Goal: Ask a question: Seek information or help from site administrators or community

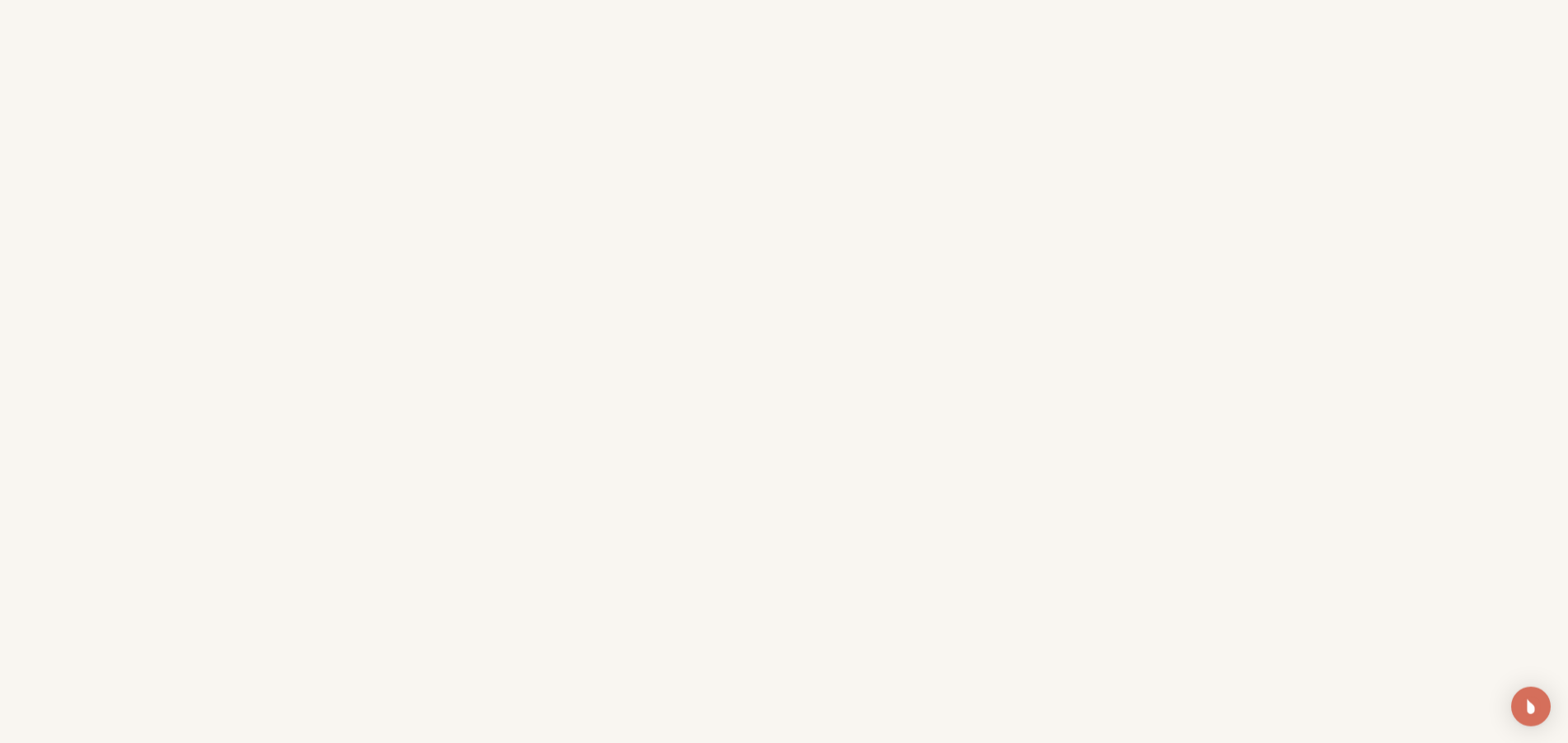
scroll to position [504, 0]
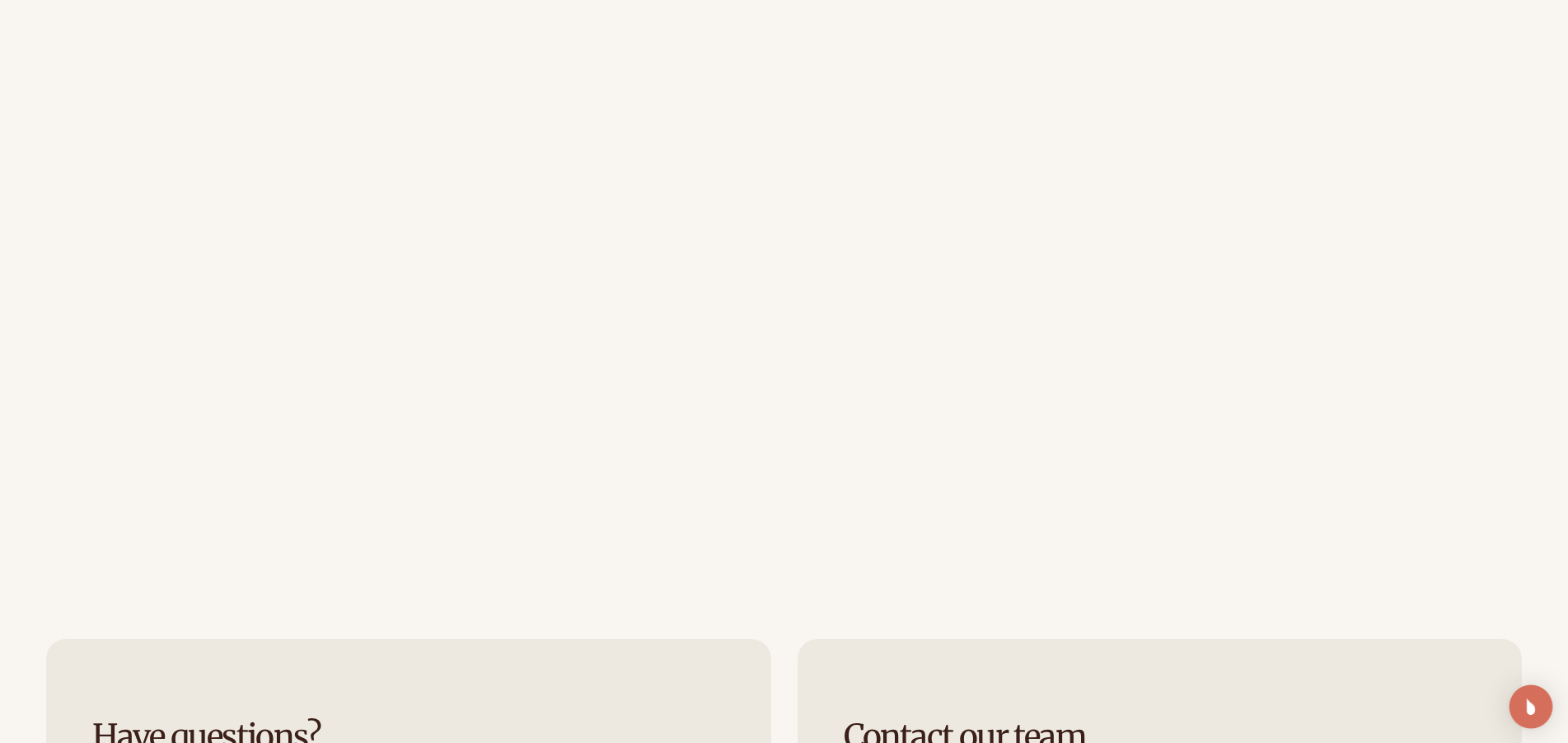
click at [1527, 704] on img "Open Intercom Messenger" at bounding box center [1530, 706] width 21 height 21
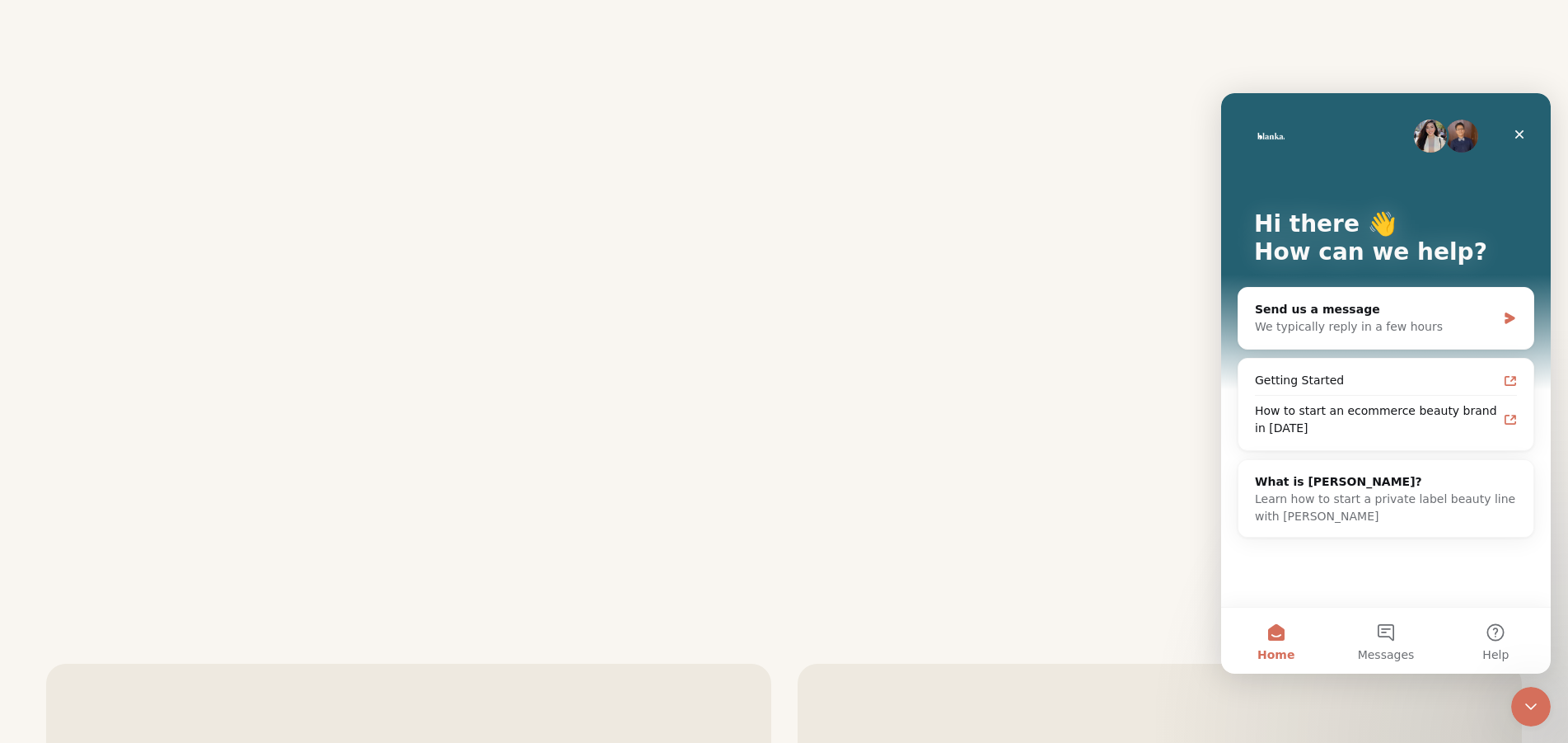
scroll to position [0, 0]
click at [1378, 631] on button "Messages" at bounding box center [1385, 640] width 110 height 66
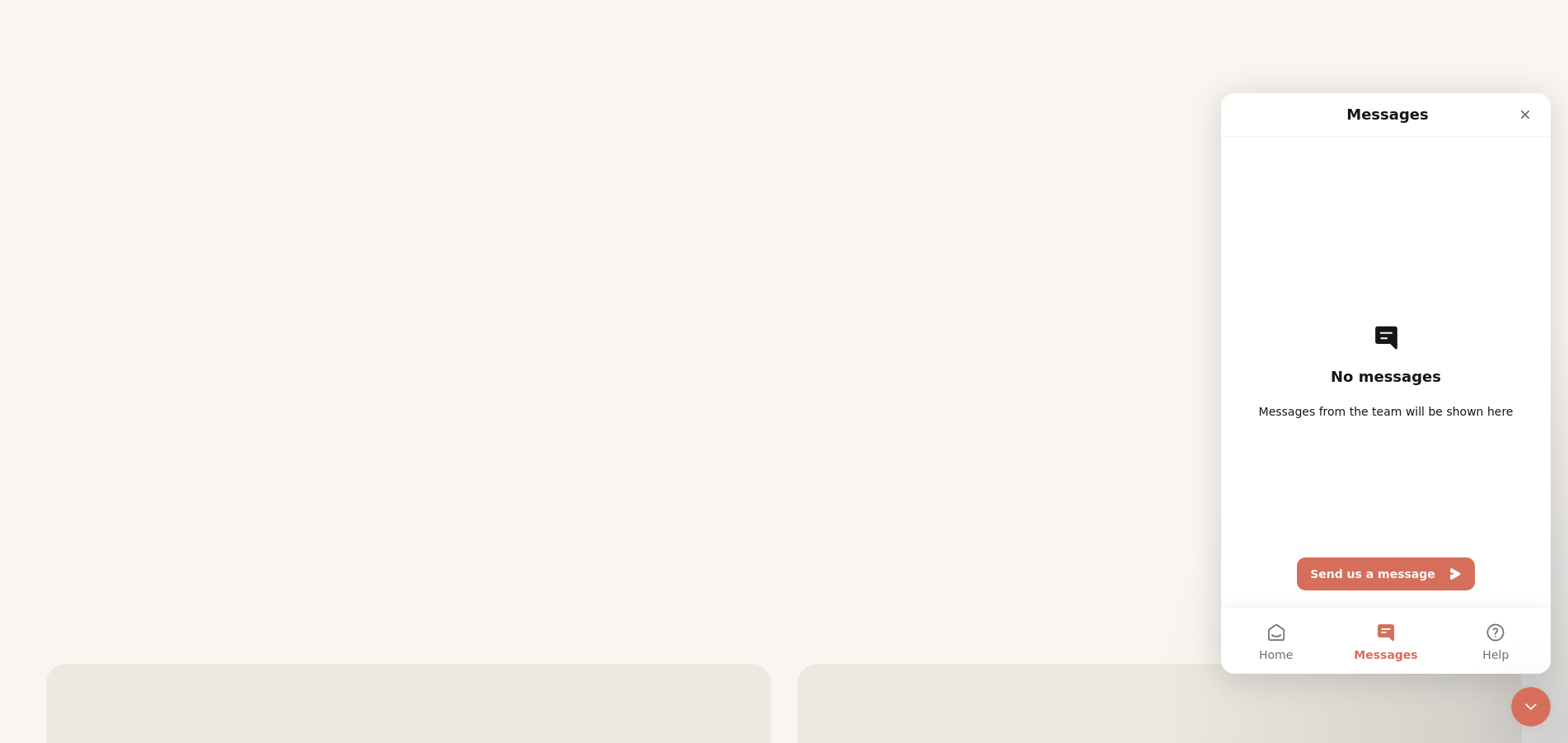
click at [1300, 418] on span "Messages from the team will be shown here" at bounding box center [1386, 411] width 255 height 17
click at [1386, 335] on icon "Intercom messenger" at bounding box center [1386, 338] width 22 height 23
drag, startPoint x: 1339, startPoint y: 403, endPoint x: 1314, endPoint y: 564, distance: 162.9
click at [1339, 404] on div "No messages Messages from the team will be shown here Send us a message" at bounding box center [1385, 372] width 271 height 470
click at [1430, 433] on div "No messages Messages from the team will be shown here Send us a message" at bounding box center [1385, 372] width 271 height 470
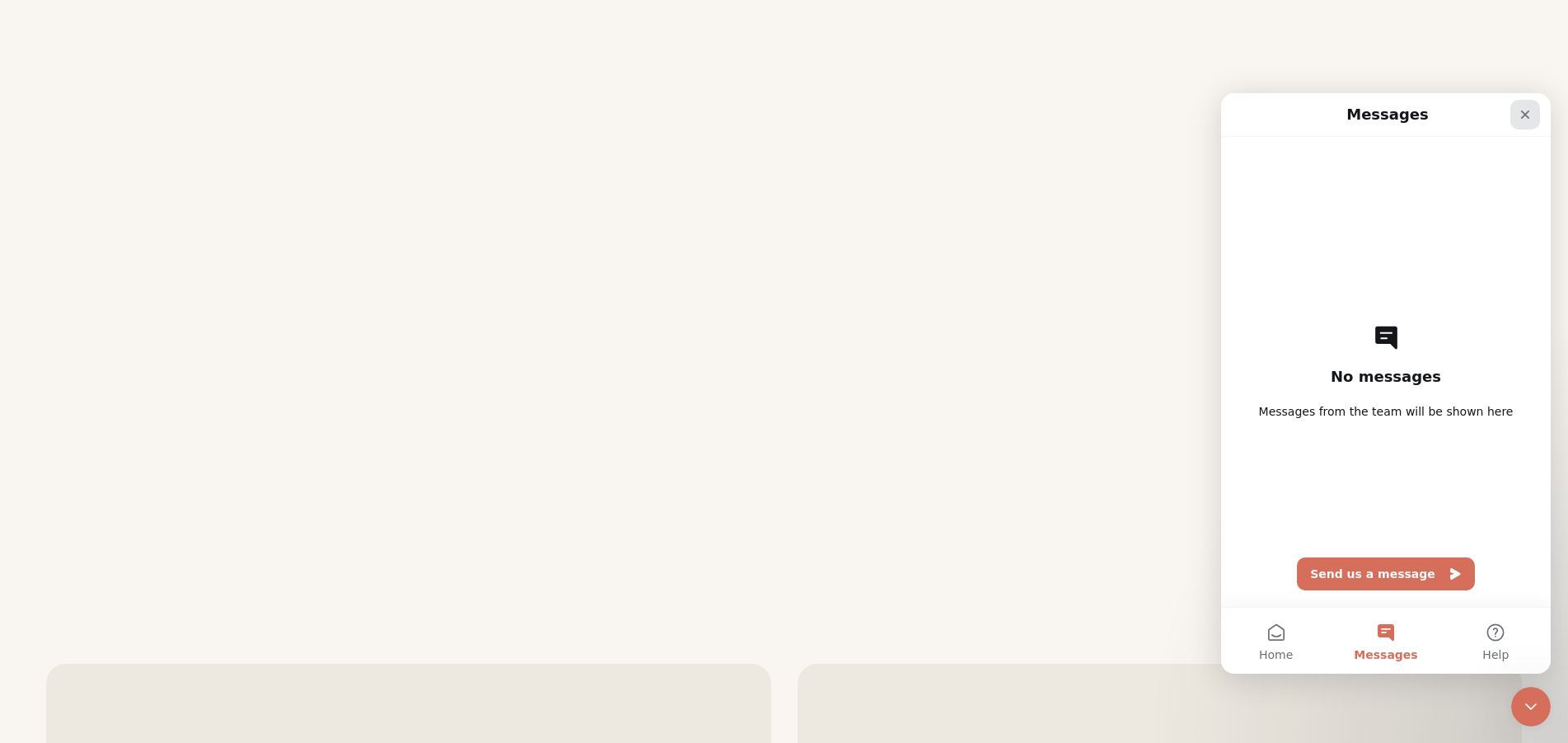
click at [1528, 116] on icon "Close" at bounding box center [1525, 115] width 9 height 9
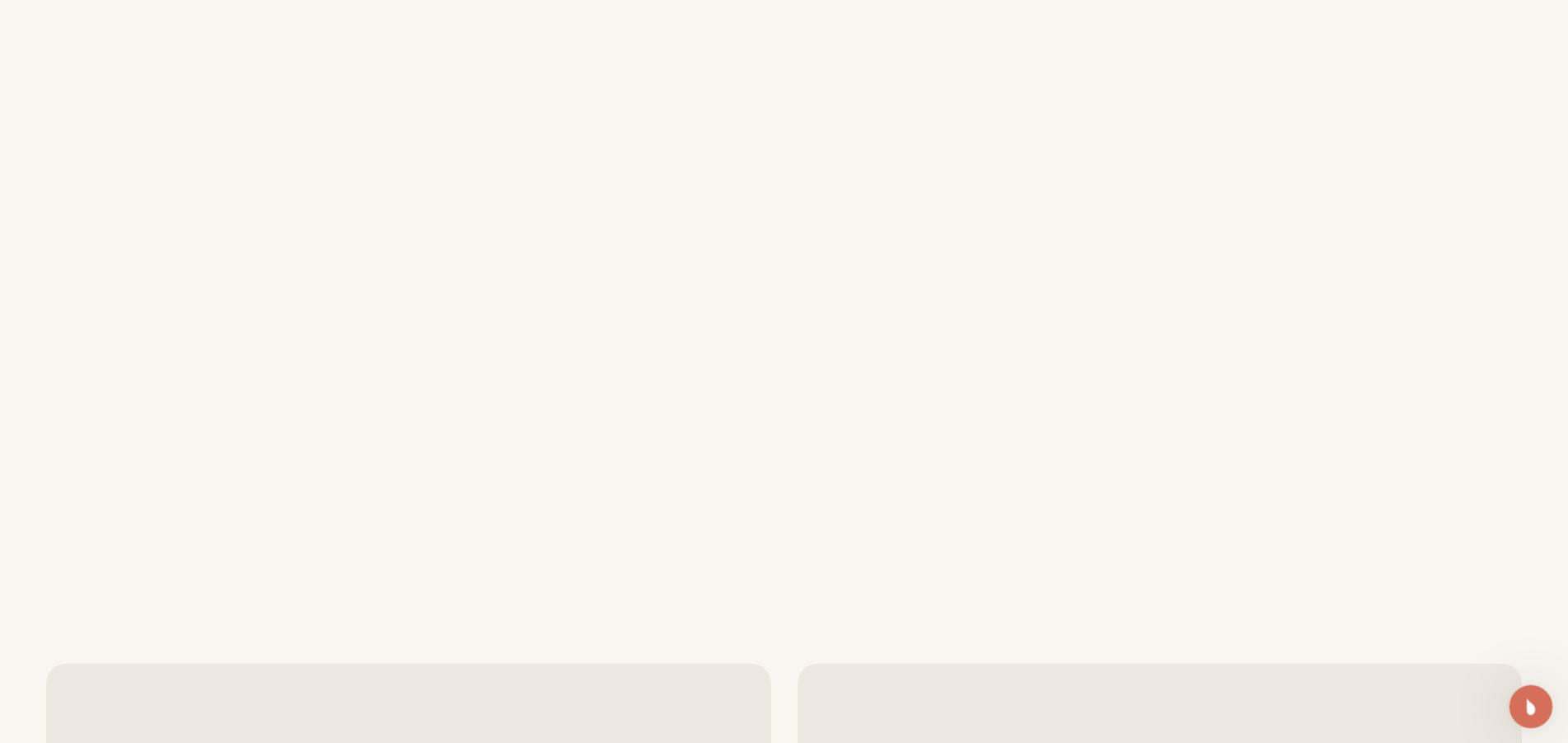
click at [1526, 713] on icon "Open Intercom Messenger" at bounding box center [1528, 704] width 27 height 27
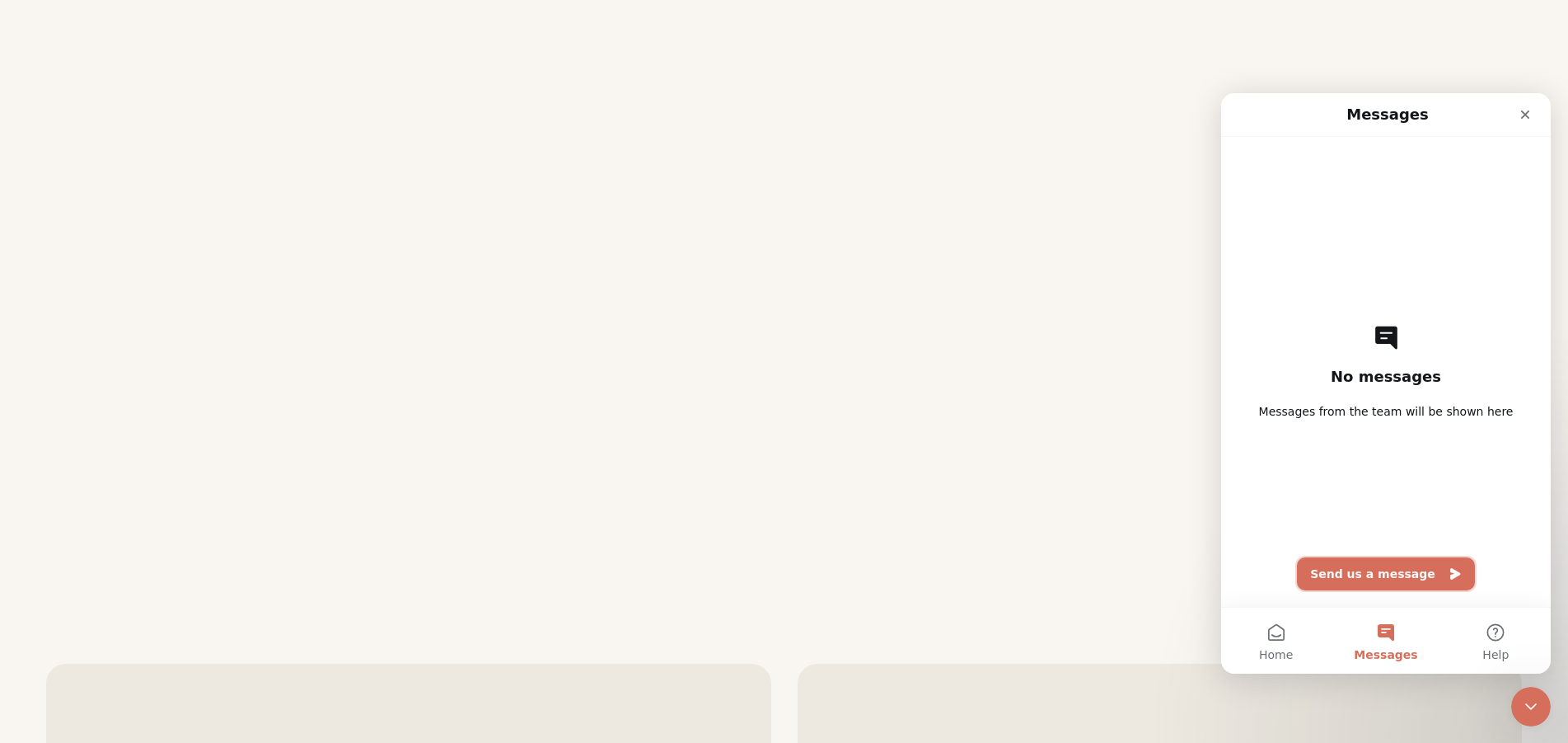
click at [1392, 573] on button "Send us a message" at bounding box center [1386, 573] width 178 height 33
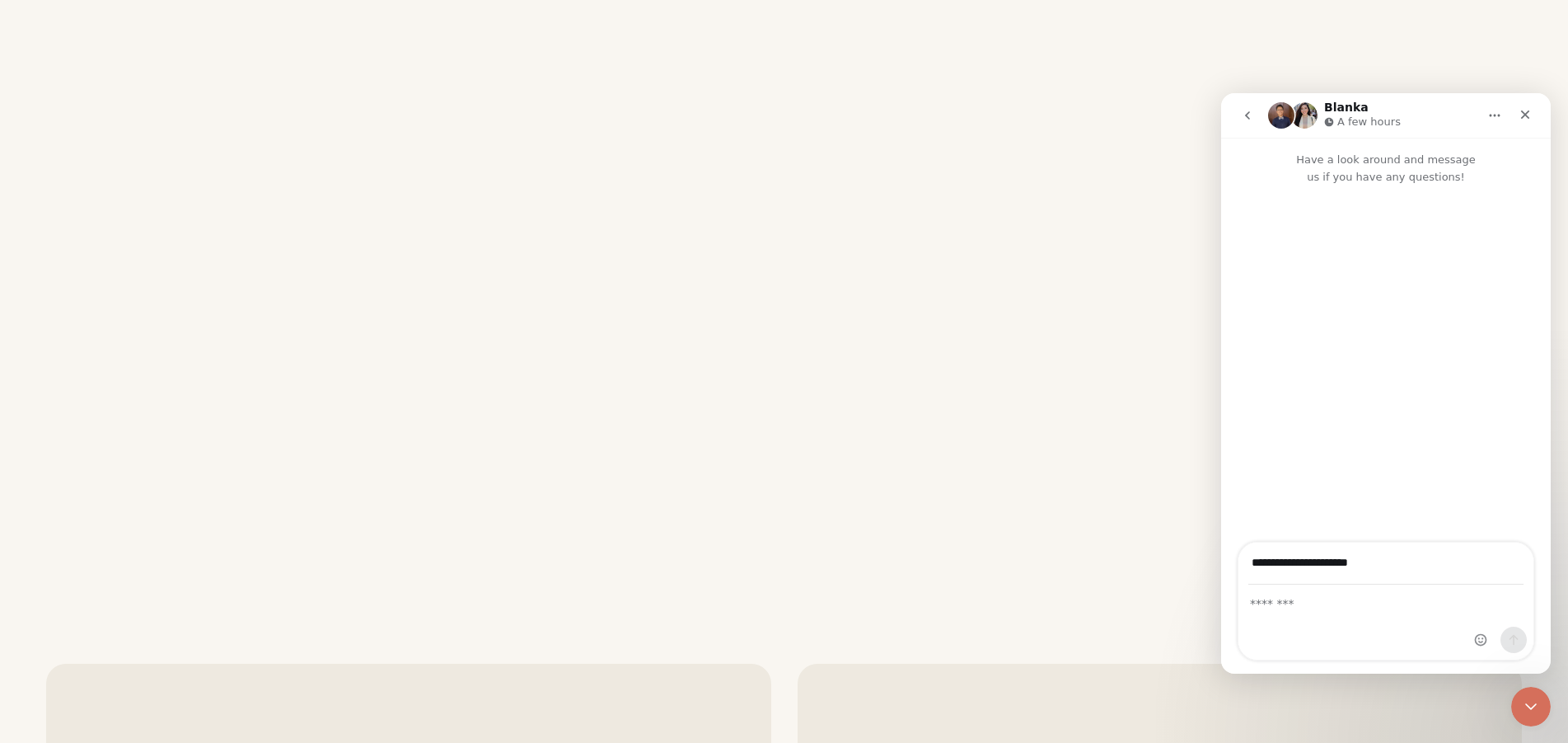
type input "**********"
click at [1269, 605] on textarea "Message…" at bounding box center [1386, 599] width 295 height 28
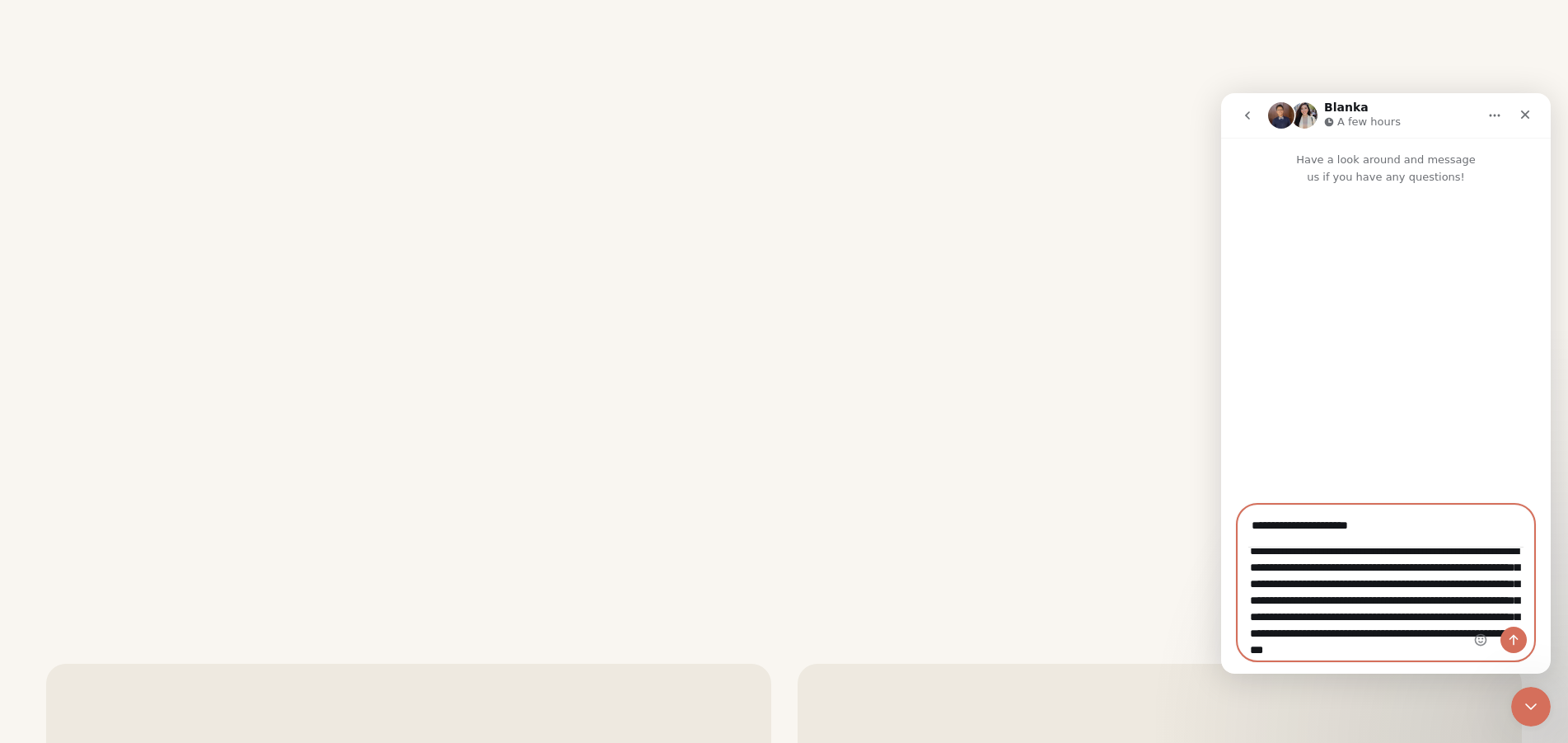
scroll to position [47, 0]
type textarea "**********"
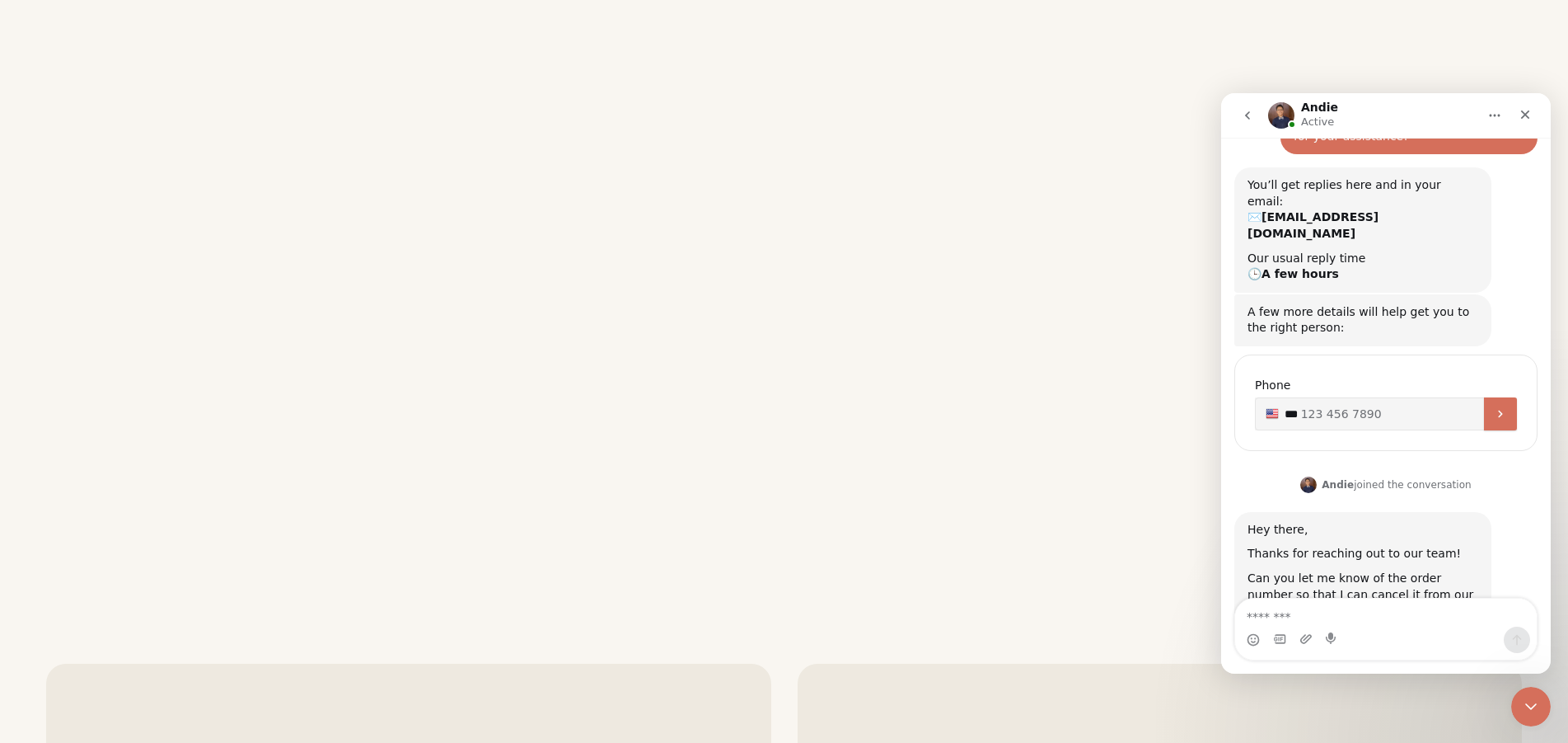
scroll to position [266, 0]
click at [1261, 612] on textarea "Message…" at bounding box center [1386, 612] width 301 height 28
type textarea "**********"
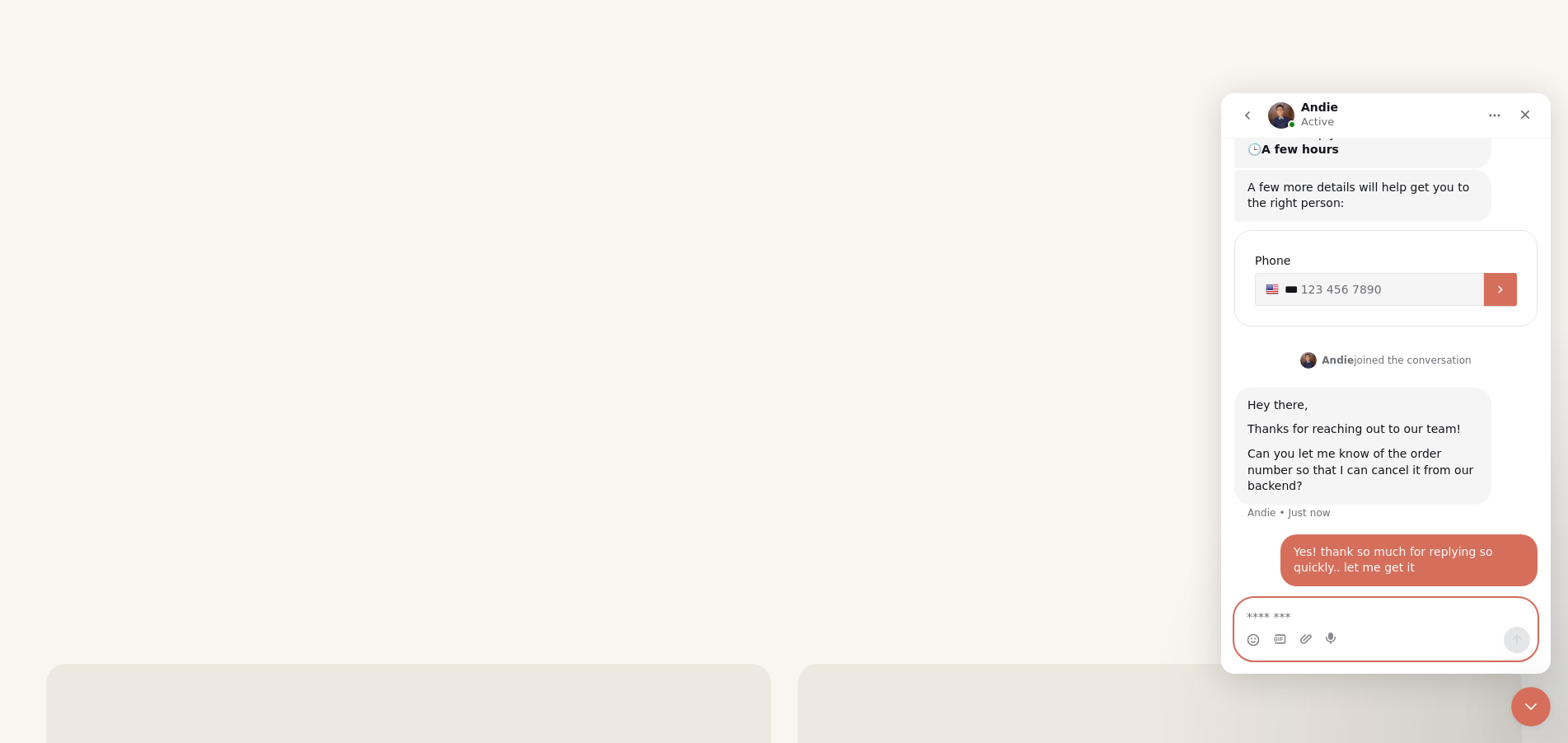
scroll to position [394, 0]
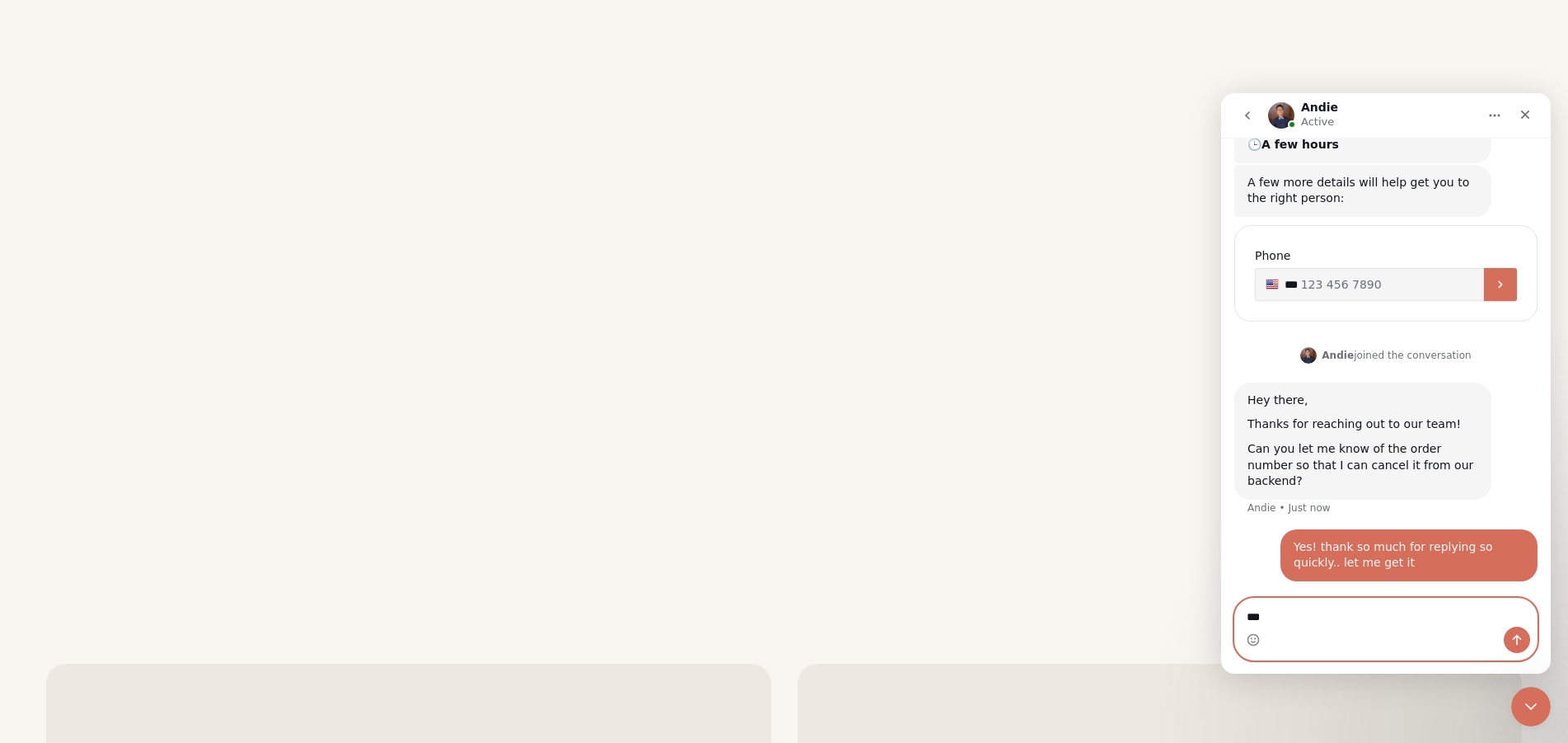
type textarea "****"
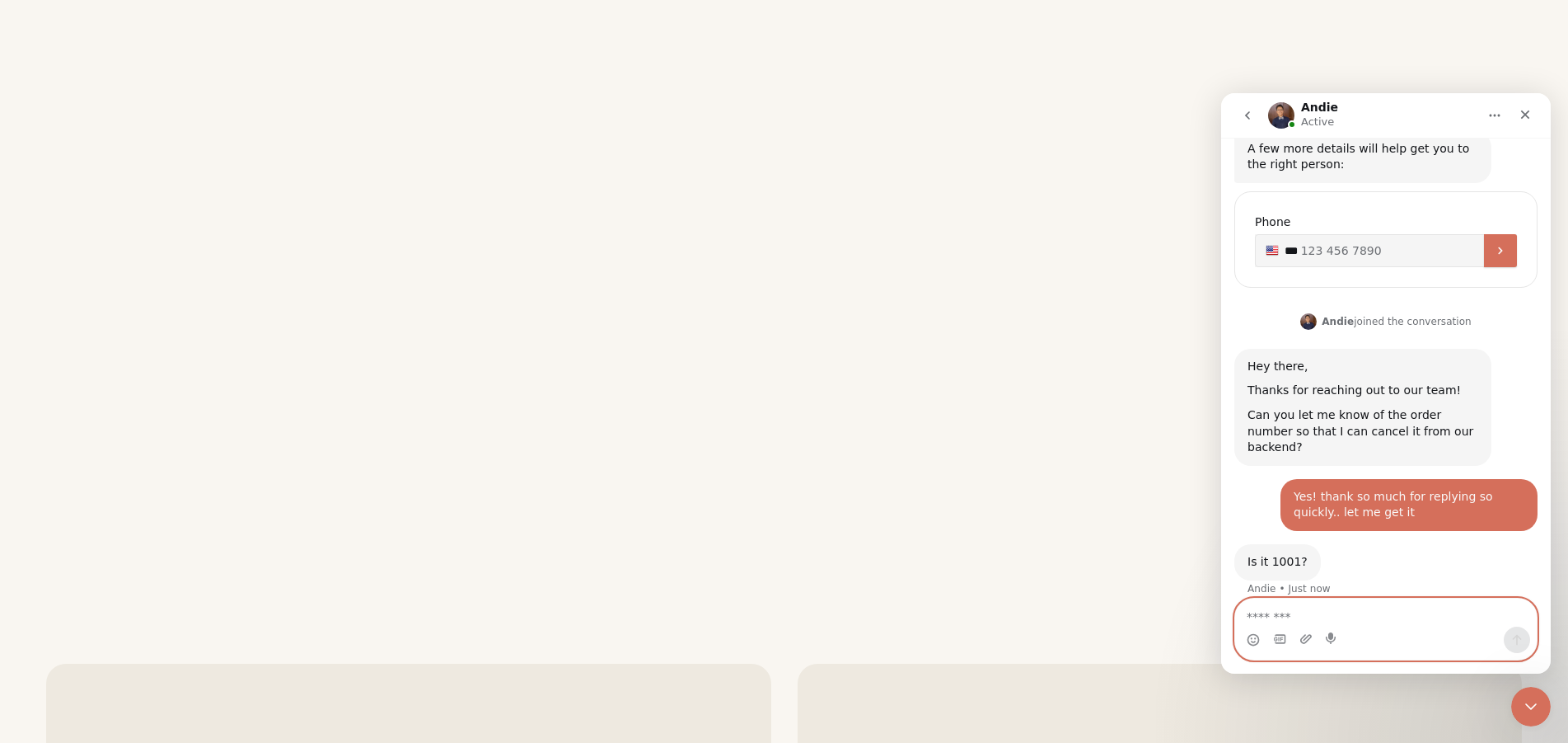
scroll to position [428, 0]
type textarea "****"
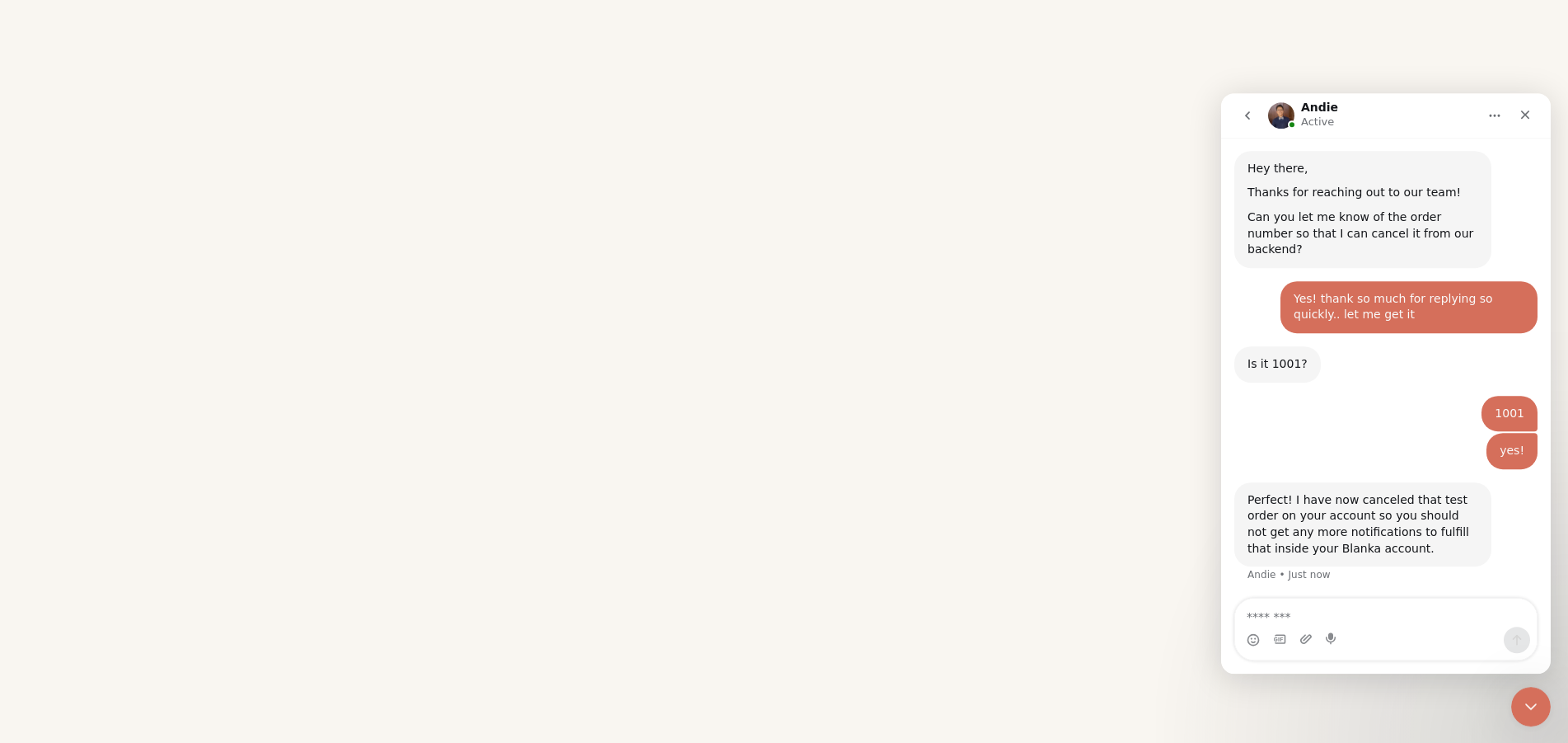
scroll to position [627, 0]
click at [1264, 620] on textarea "Message…" at bounding box center [1386, 612] width 301 height 28
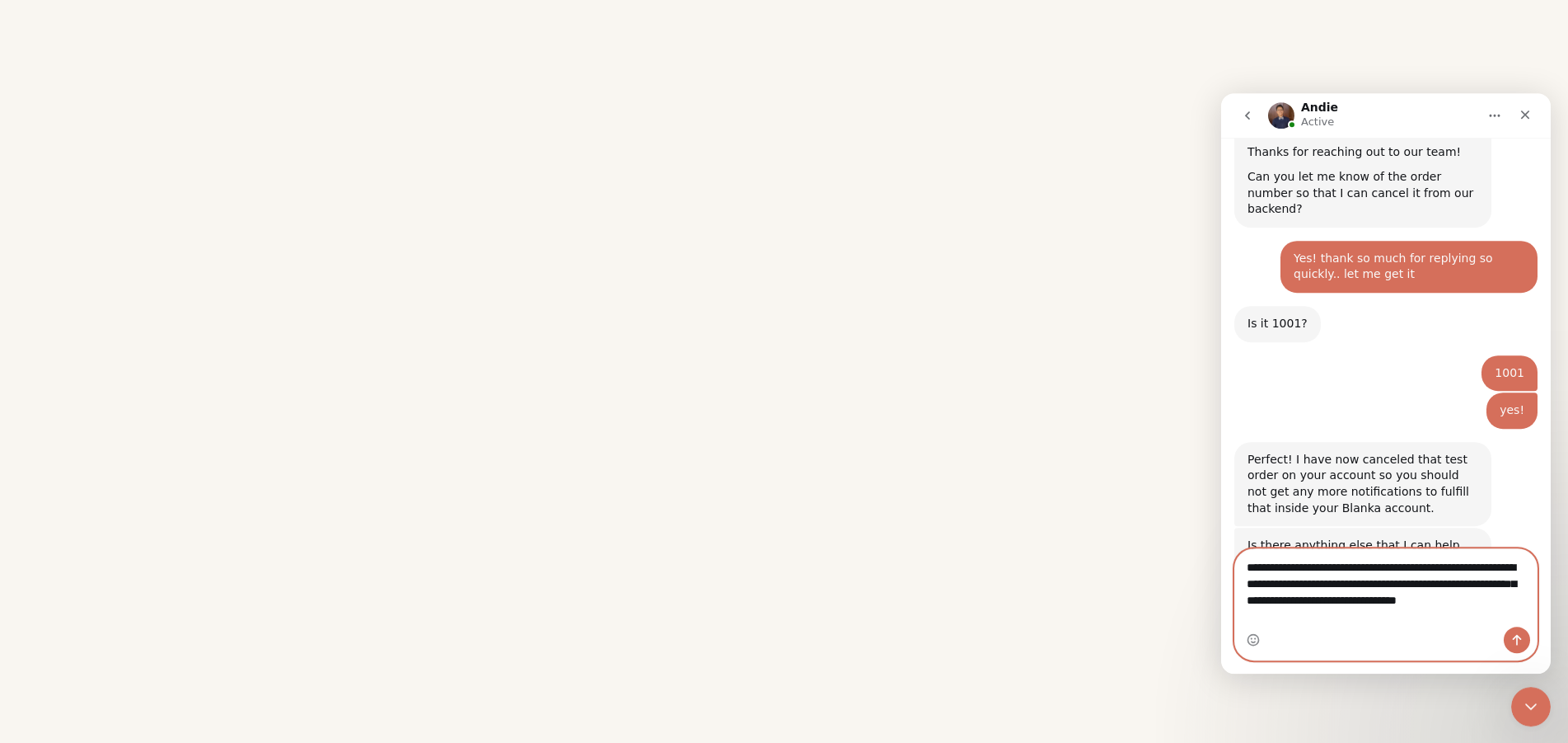
scroll to position [667, 0]
type textarea "**********"
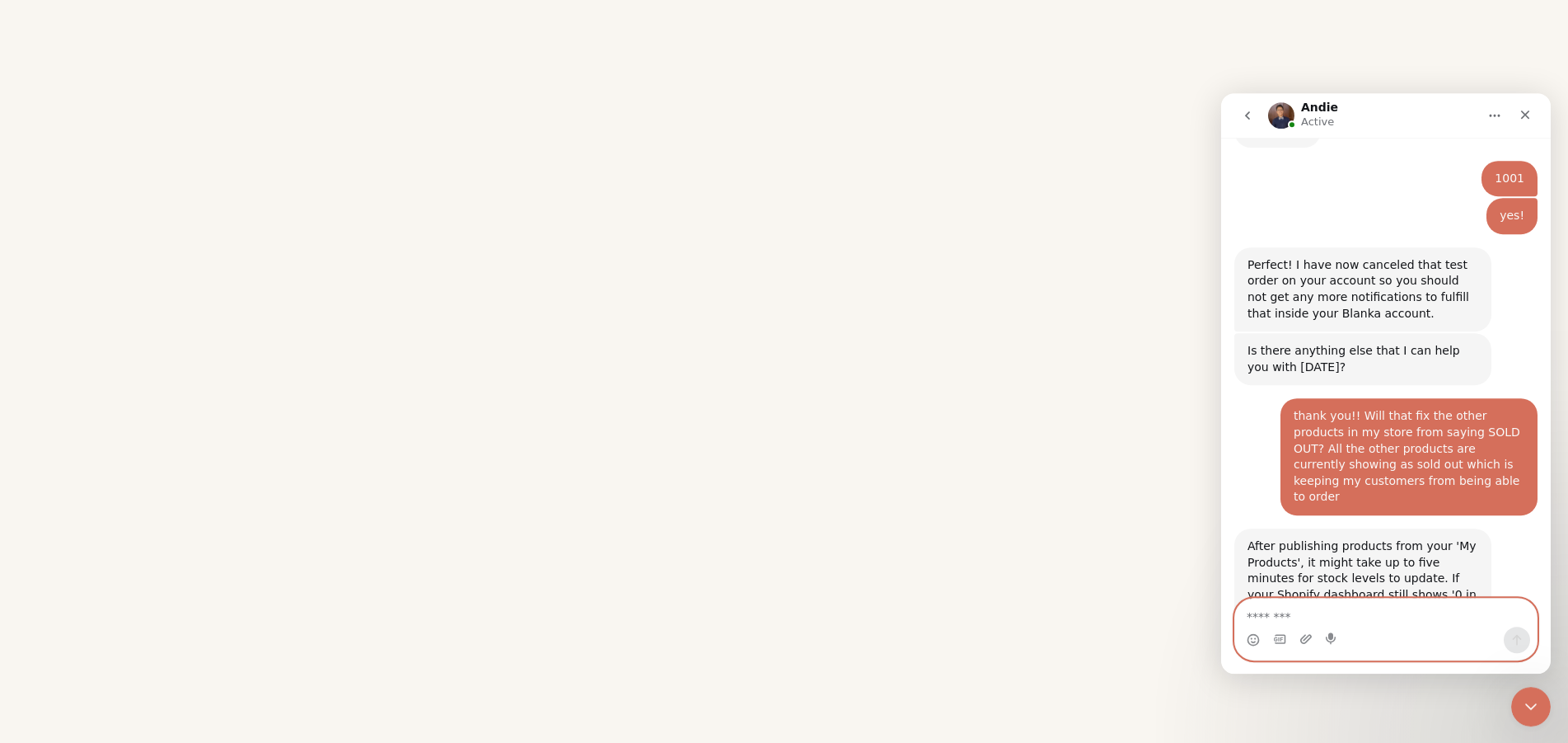
scroll to position [862, 0]
click at [1499, 527] on div "After publishing products from your 'My Products', it might take up to five min…" at bounding box center [1386, 611] width 303 height 169
click at [1500, 527] on div "After publishing products from your 'My Products', it might take up to five min…" at bounding box center [1386, 611] width 303 height 169
click at [1501, 527] on div "After publishing products from your 'My Products', it might take up to five min…" at bounding box center [1386, 611] width 303 height 169
click at [1262, 617] on textarea "Message…" at bounding box center [1386, 612] width 301 height 28
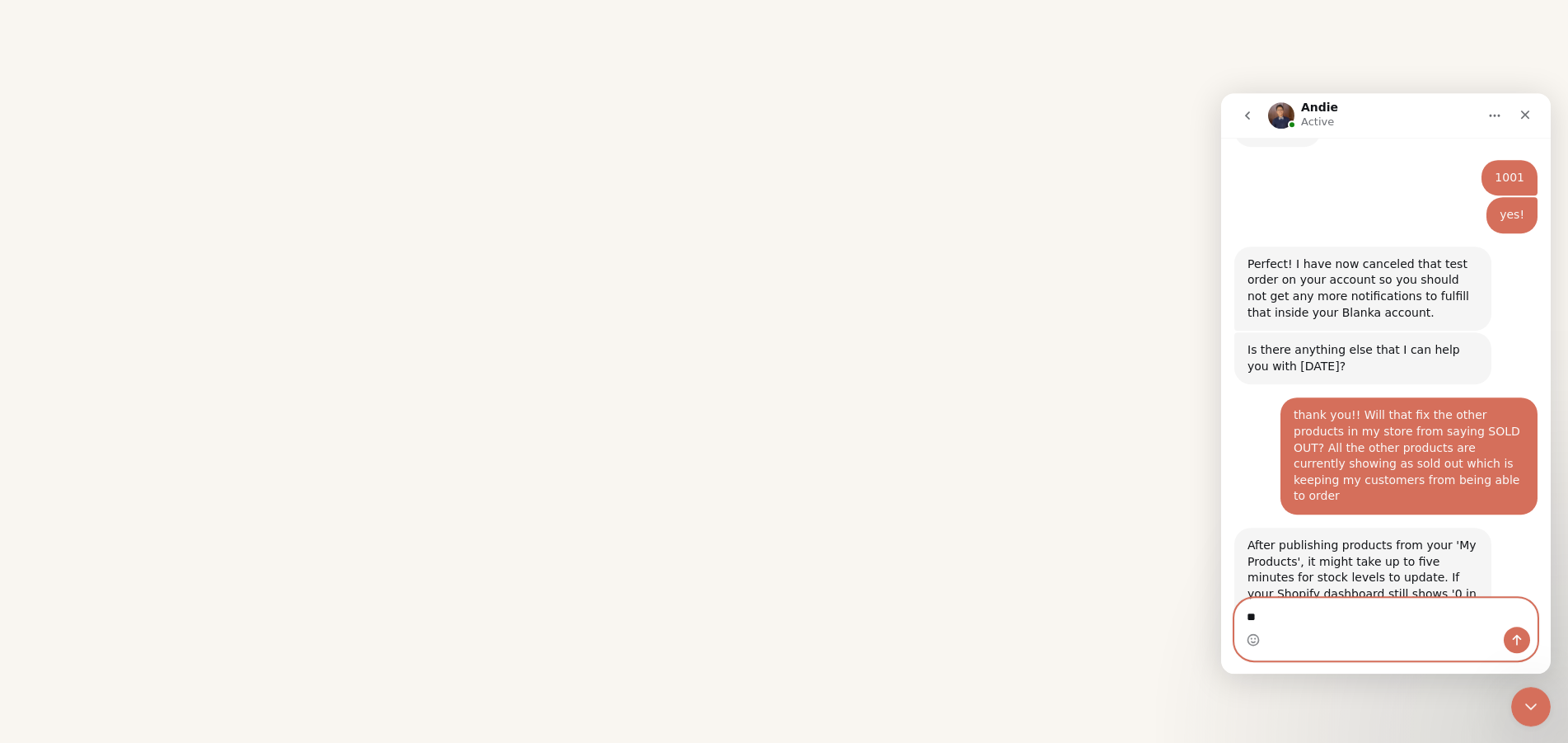
type textarea "*"
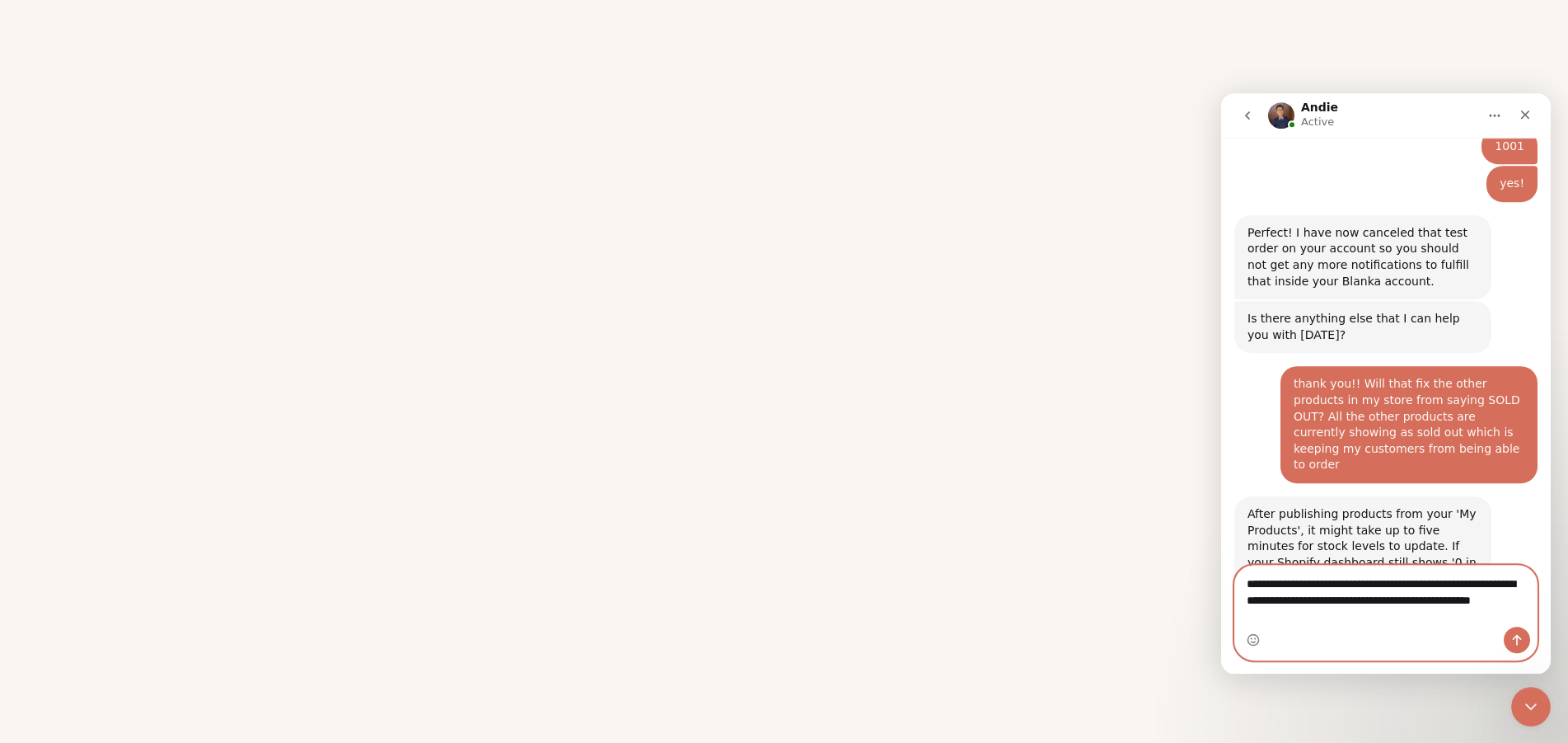
scroll to position [895, 0]
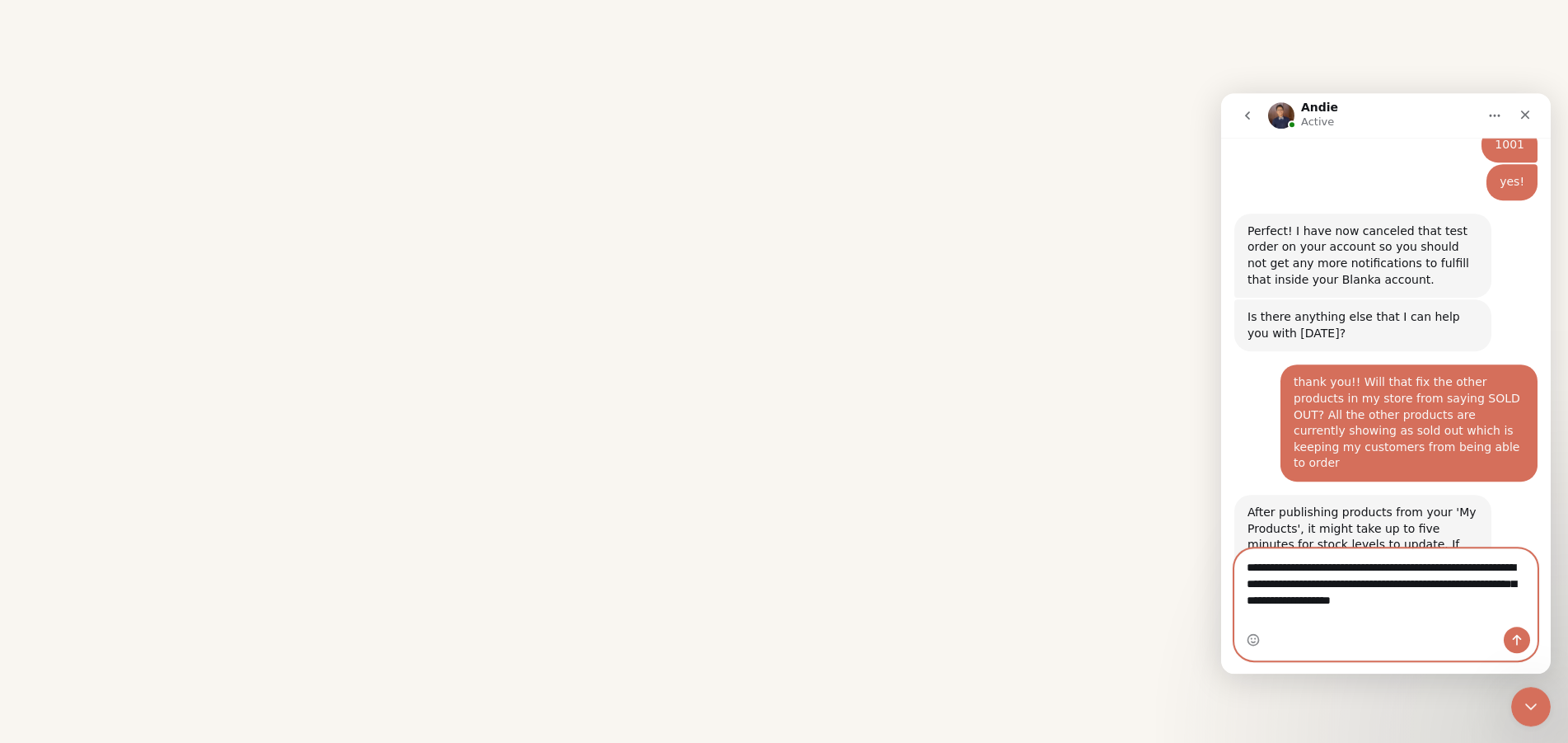
type textarea "**********"
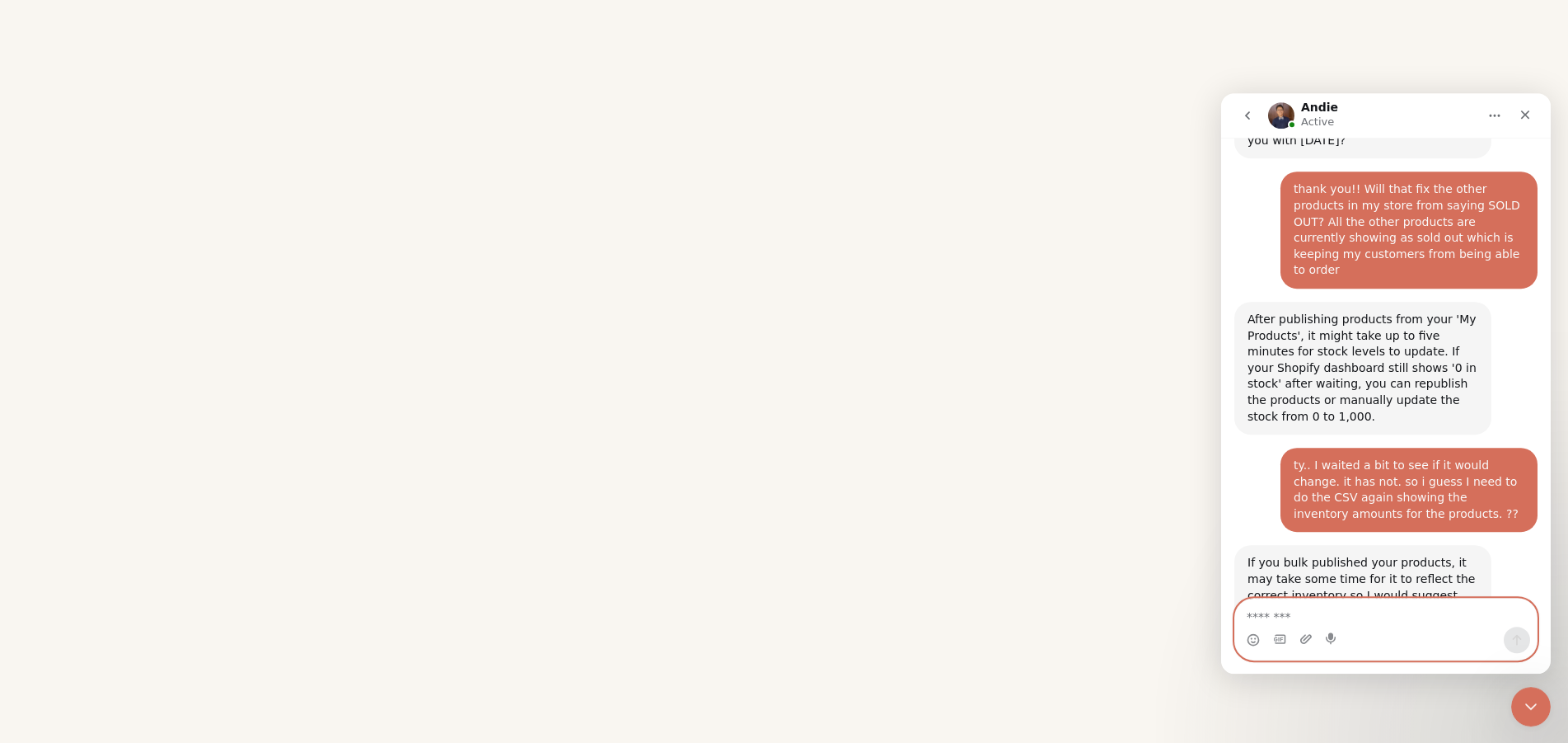
scroll to position [1090, 0]
